Goal: Share content

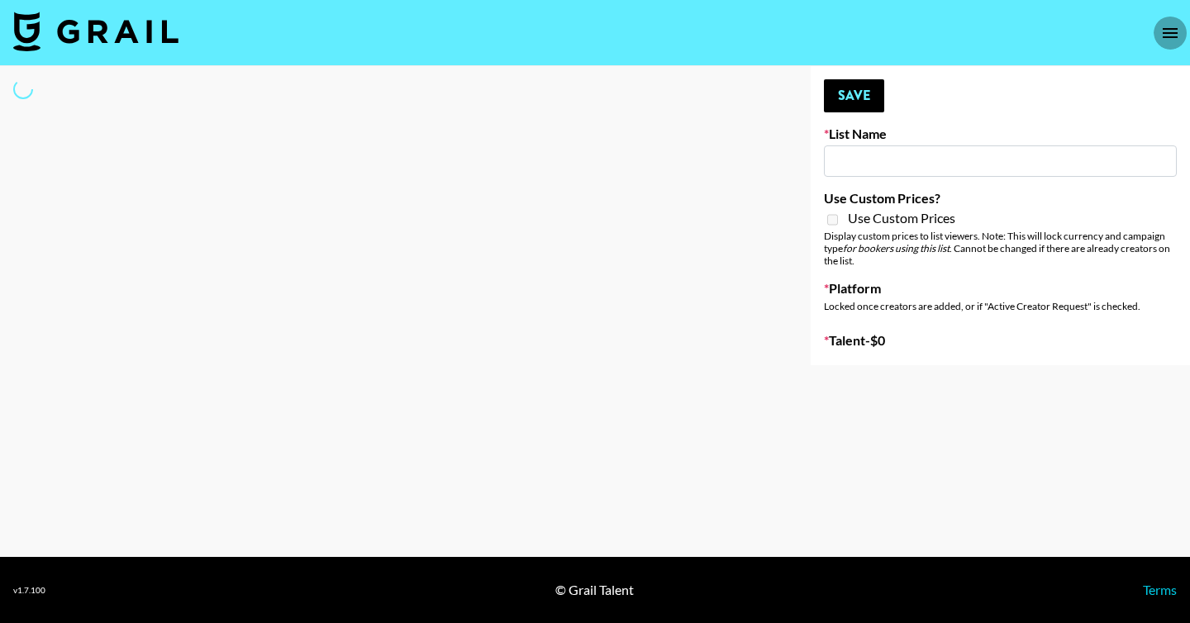
click at [1183, 21] on button "open drawer" at bounding box center [1170, 33] width 33 height 33
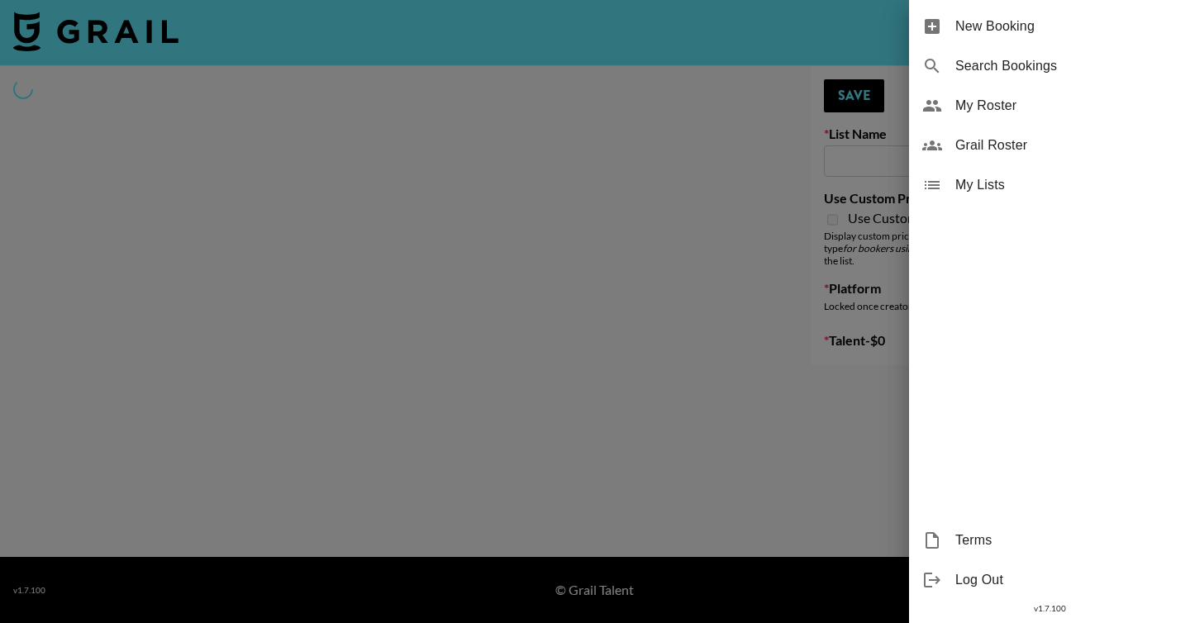
type input "US Creators"
select select "Song"
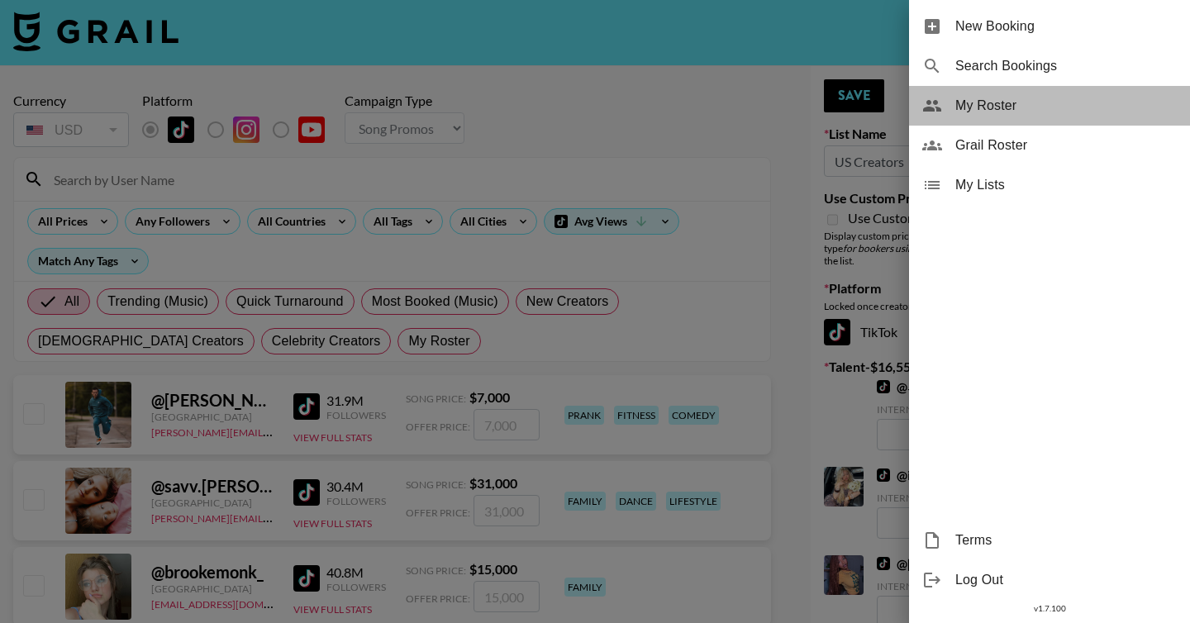
click at [1022, 108] on span "My Roster" at bounding box center [1065, 106] width 221 height 20
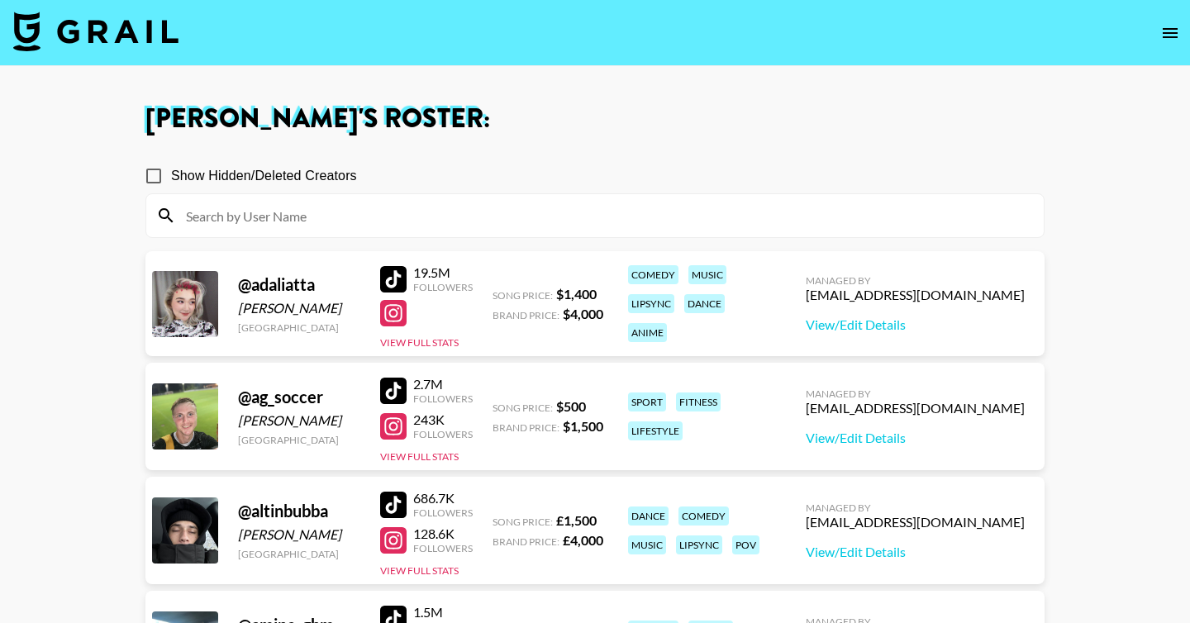
click at [1175, 29] on icon "open drawer" at bounding box center [1170, 33] width 15 height 10
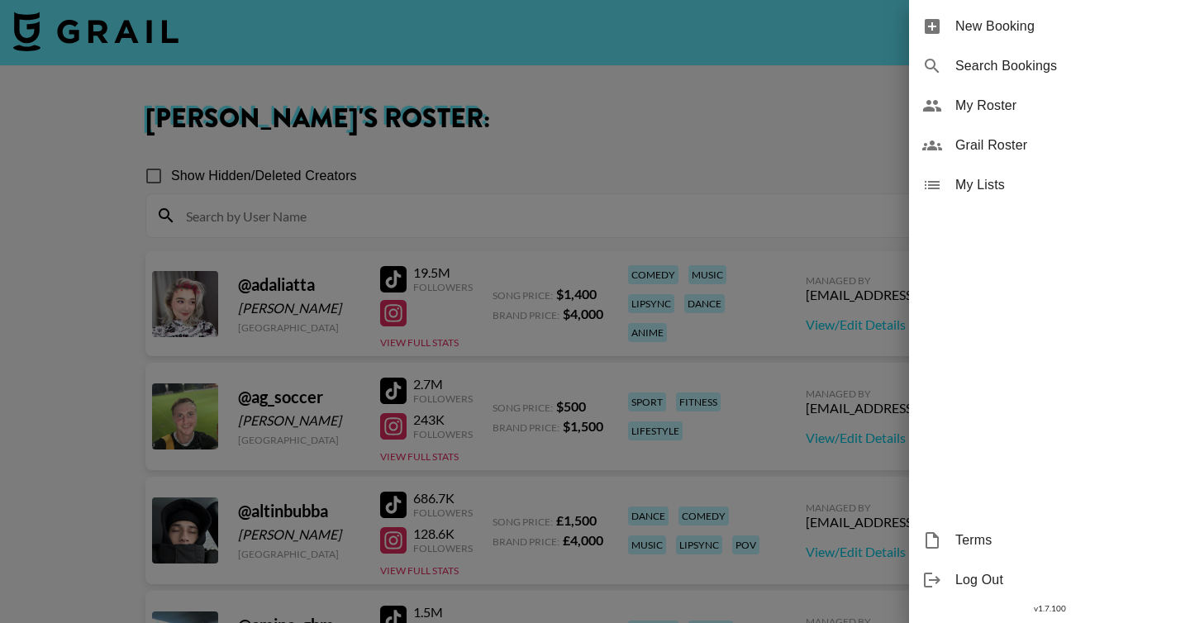
click at [1054, 175] on span "My Lists" at bounding box center [1065, 185] width 221 height 20
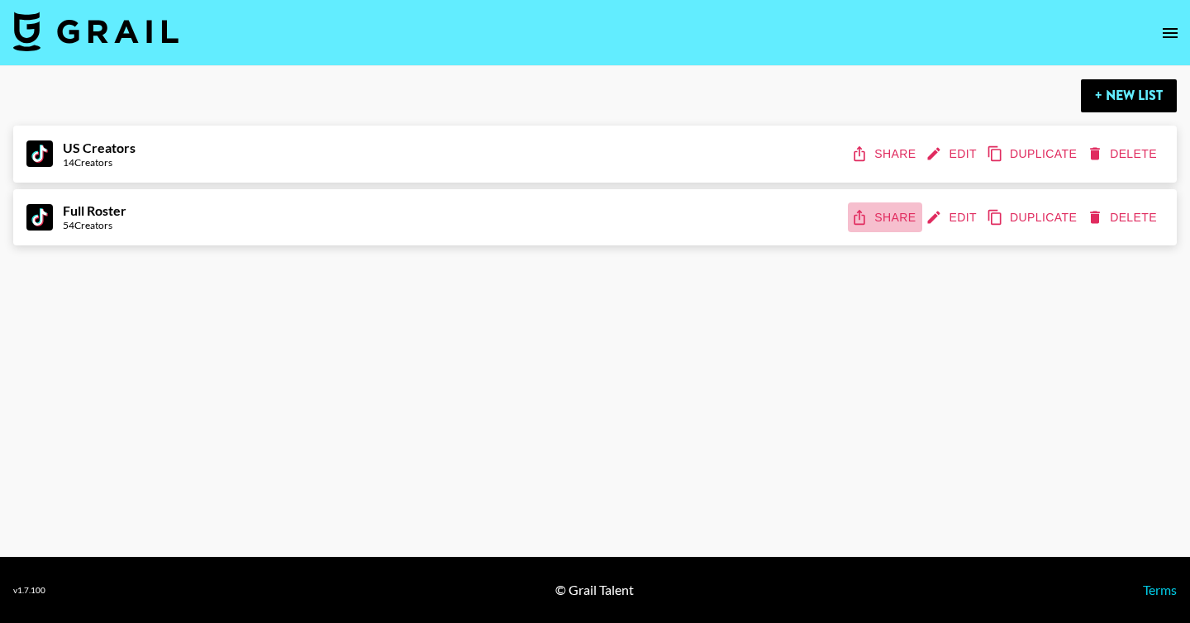
click at [892, 219] on button "Share" at bounding box center [885, 217] width 74 height 31
